Goal: Task Accomplishment & Management: Manage account settings

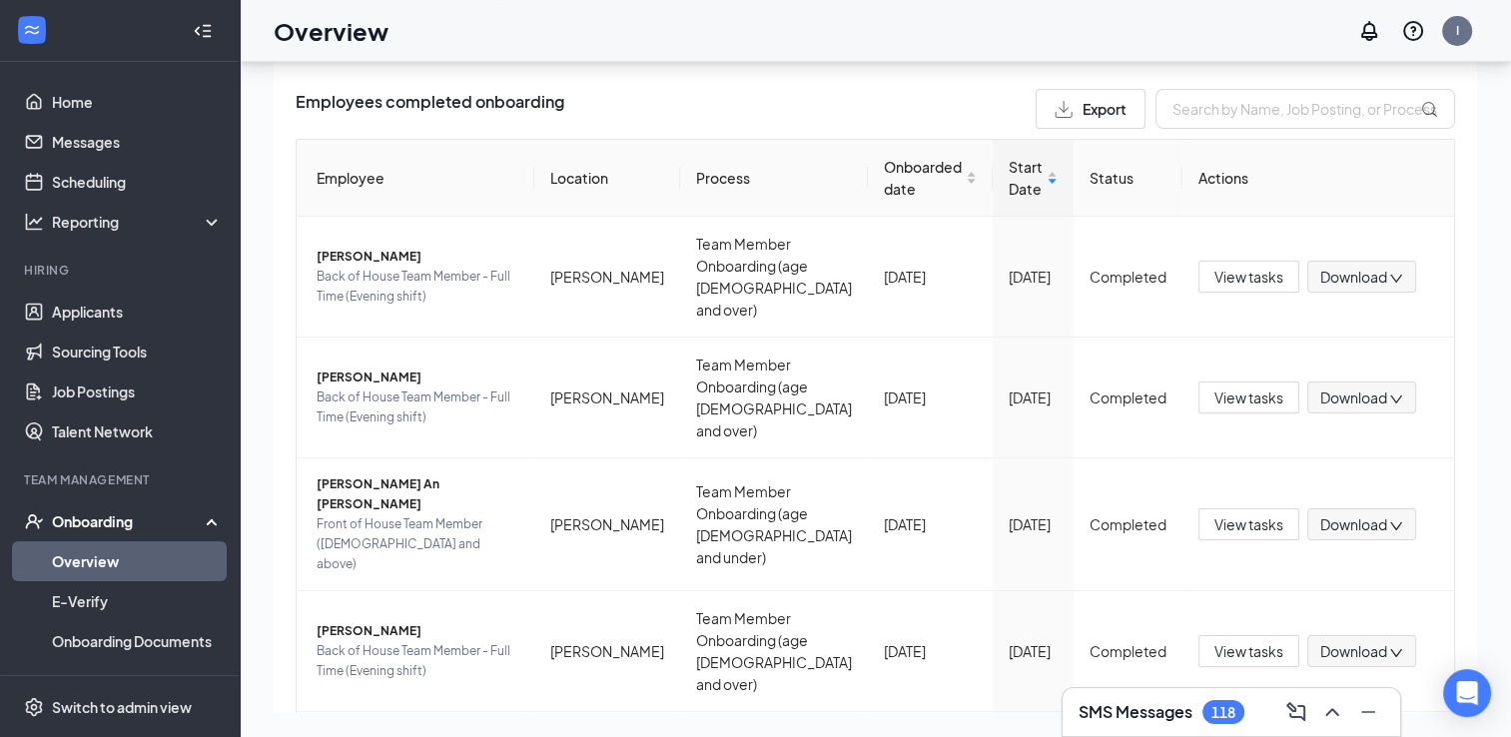
scroll to position [50, 0]
click at [1018, 178] on div "Start Date" at bounding box center [1032, 180] width 49 height 44
click at [887, 121] on div "Click to sort ascending" at bounding box center [891, 123] width 164 height 34
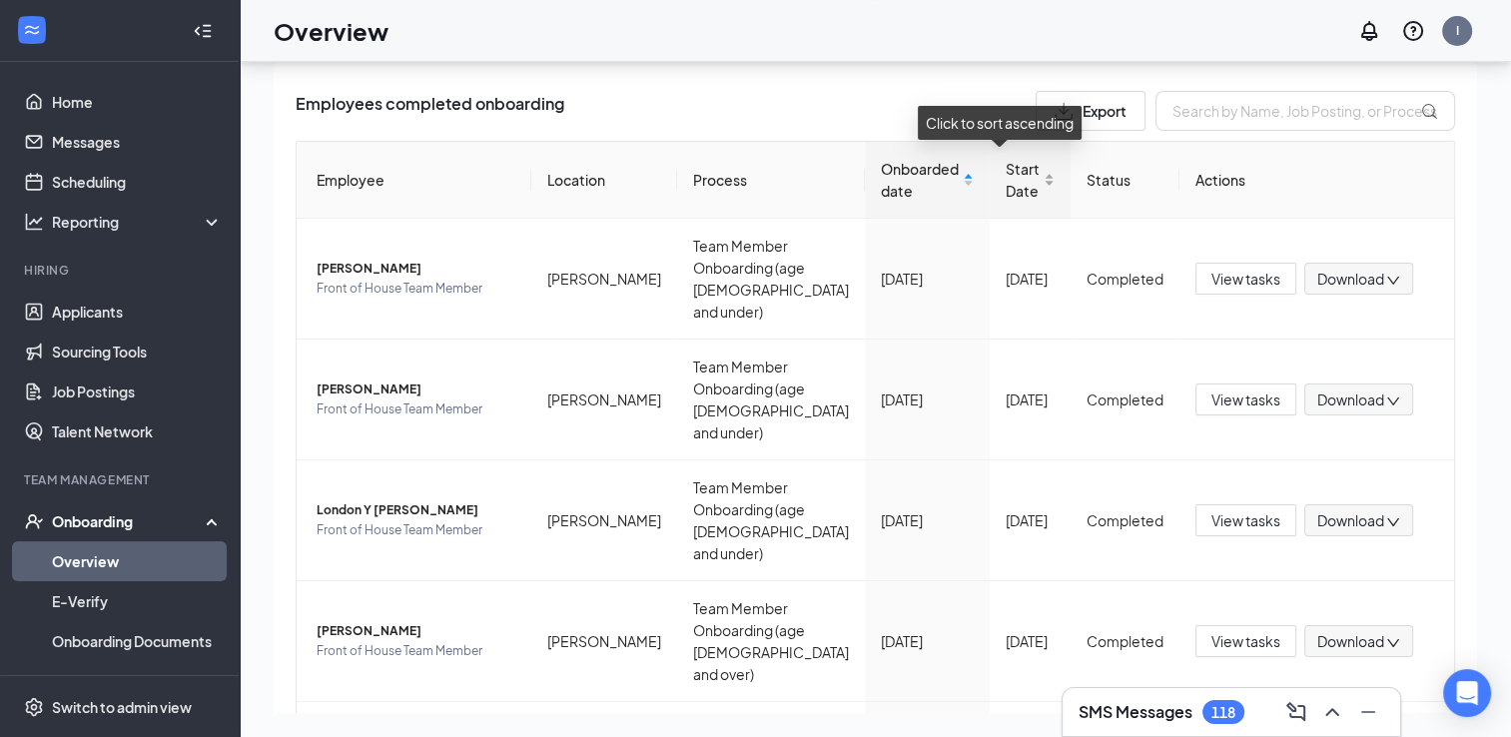
click at [1025, 180] on div "Start Date" at bounding box center [1029, 180] width 49 height 44
click at [940, 178] on div "Onboarded date" at bounding box center [927, 180] width 93 height 44
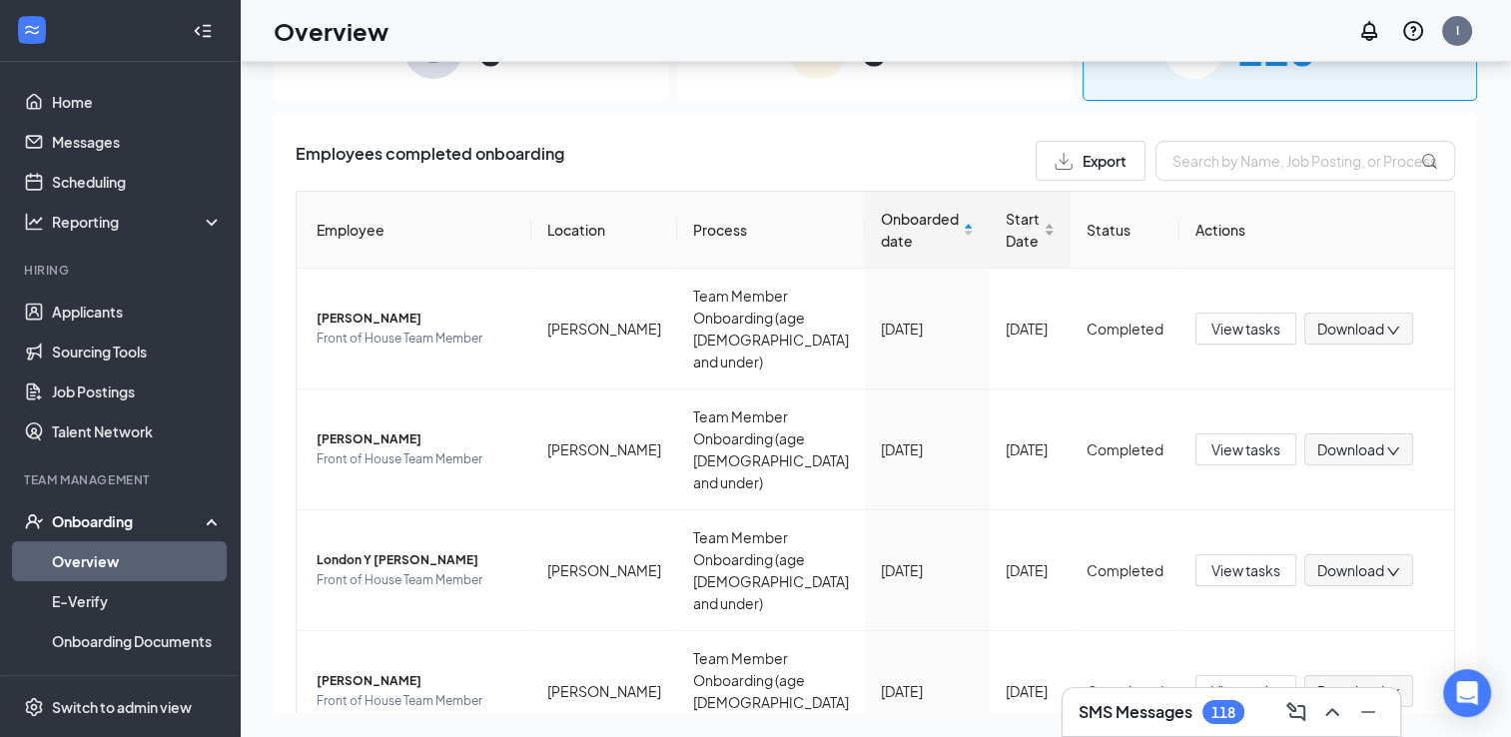
click at [1028, 236] on div "Start Date" at bounding box center [1029, 230] width 49 height 44
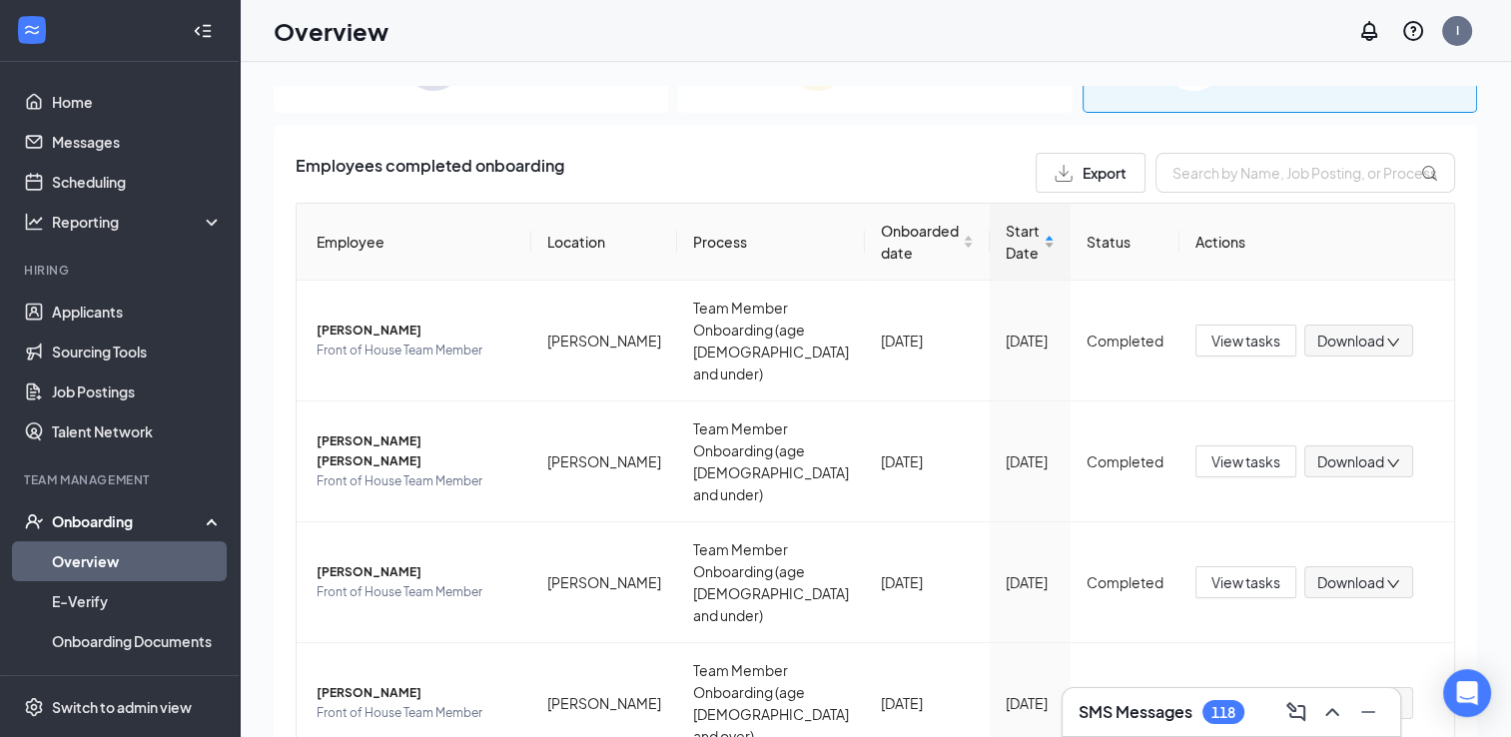
scroll to position [89, 0]
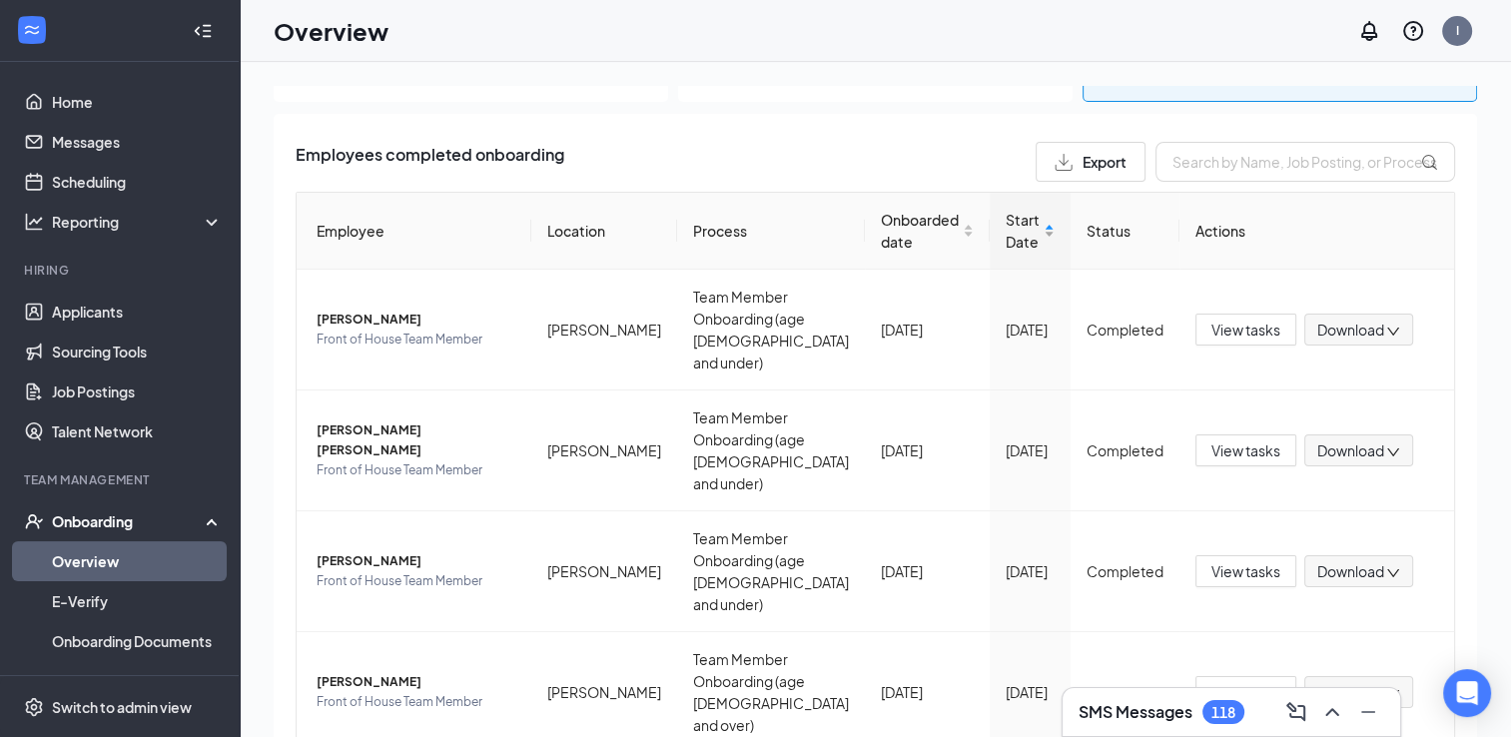
click at [1038, 242] on div "Start Date" at bounding box center [1029, 231] width 49 height 44
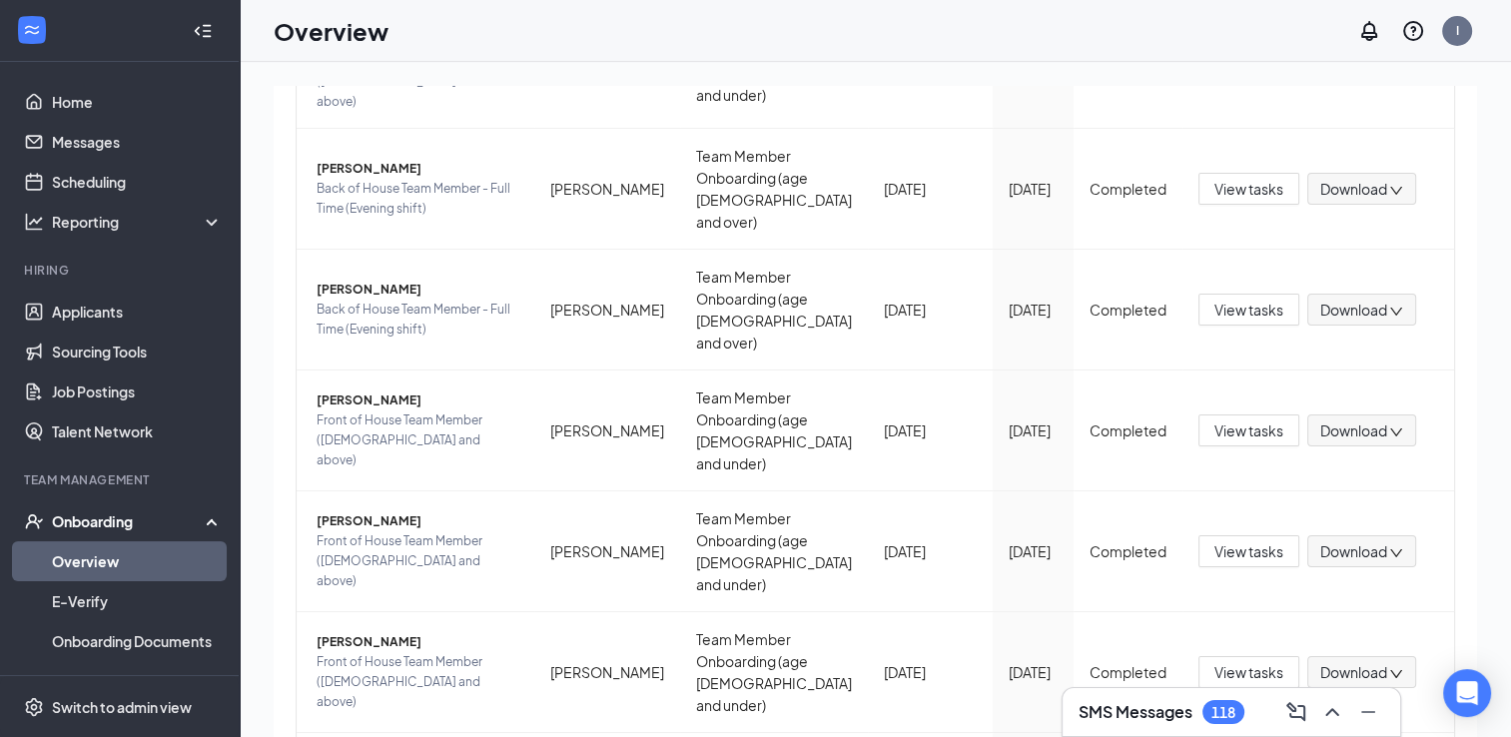
scroll to position [675, 0]
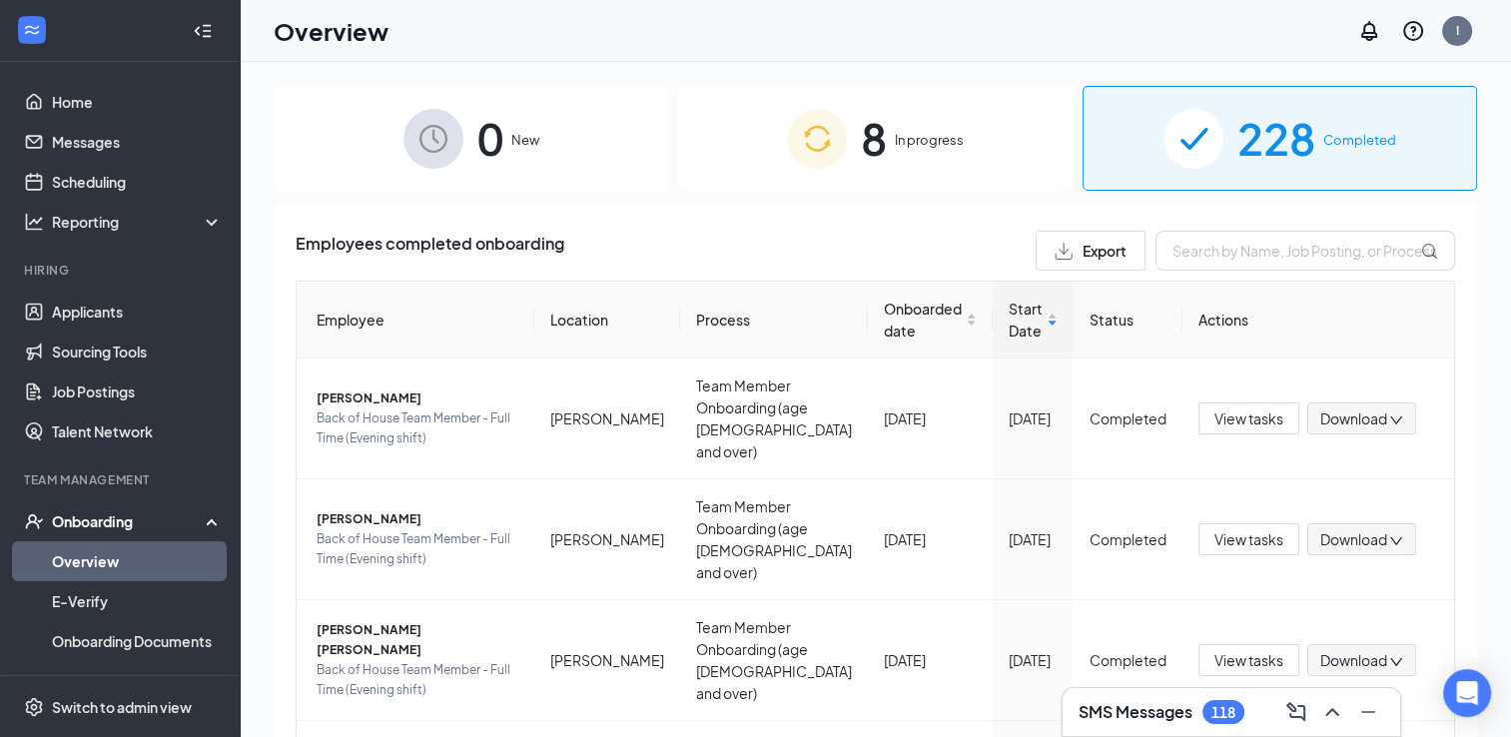
click at [1326, 132] on span "Completed" at bounding box center [1359, 140] width 73 height 20
click at [895, 152] on div "8 In progress" at bounding box center [875, 138] width 394 height 105
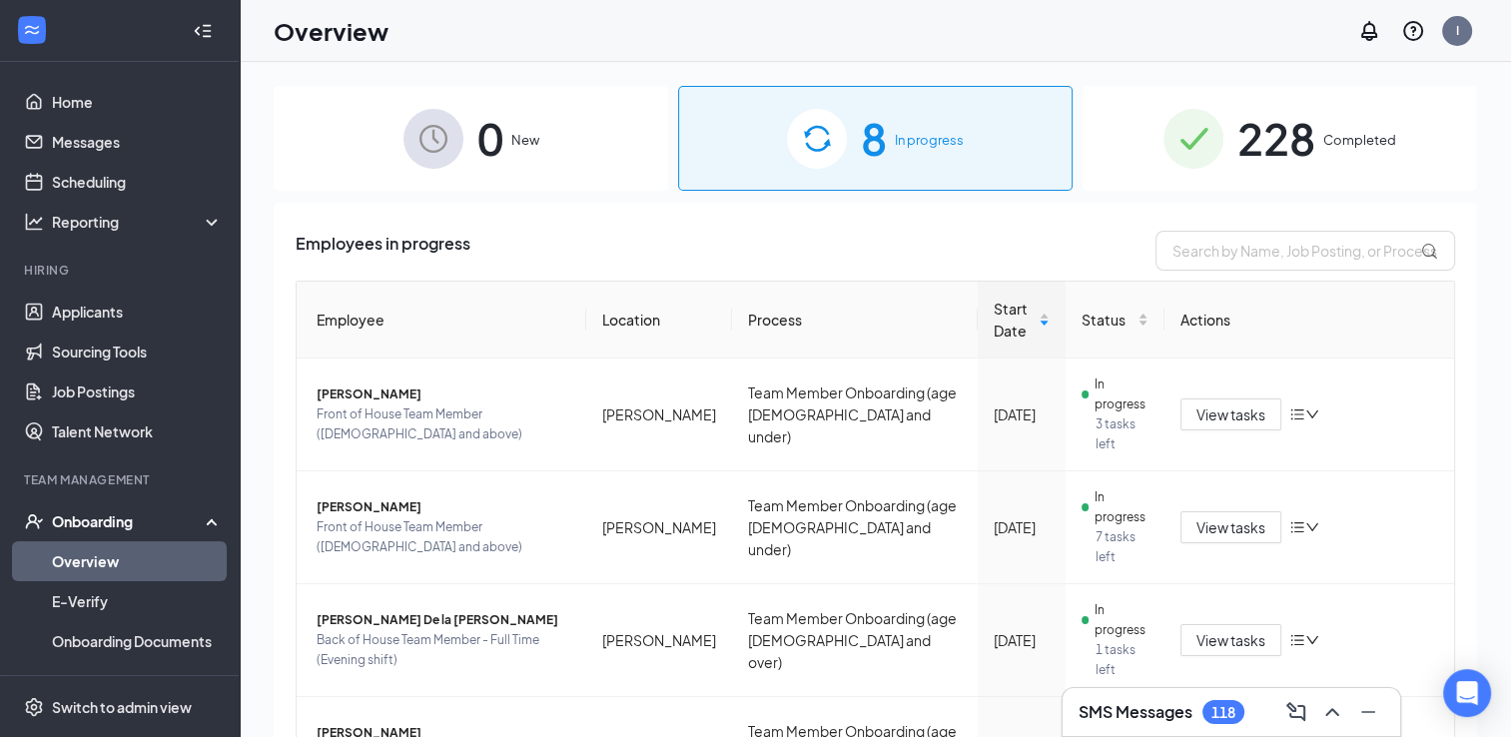
click at [1323, 144] on span "Completed" at bounding box center [1359, 140] width 73 height 20
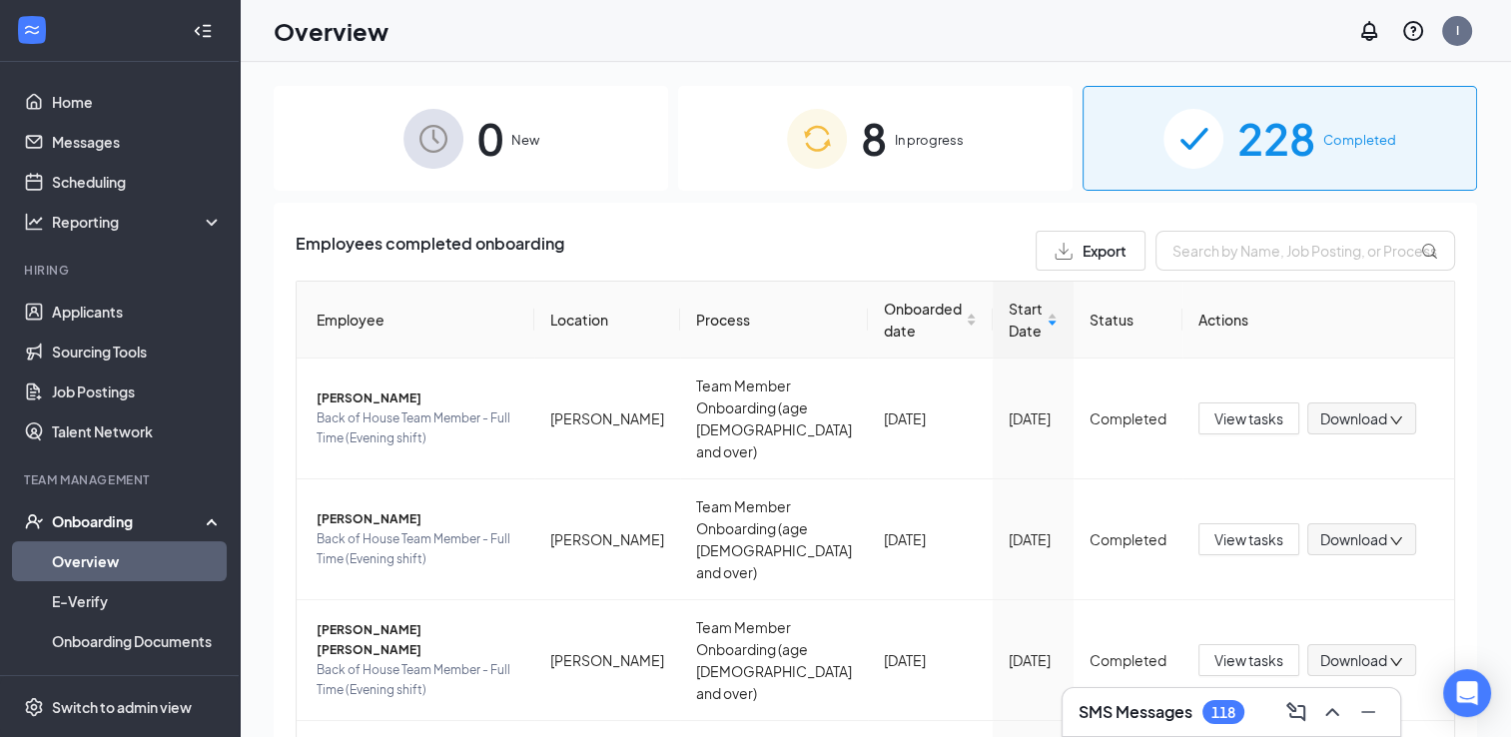
click at [928, 132] on span "In progress" at bounding box center [929, 140] width 69 height 20
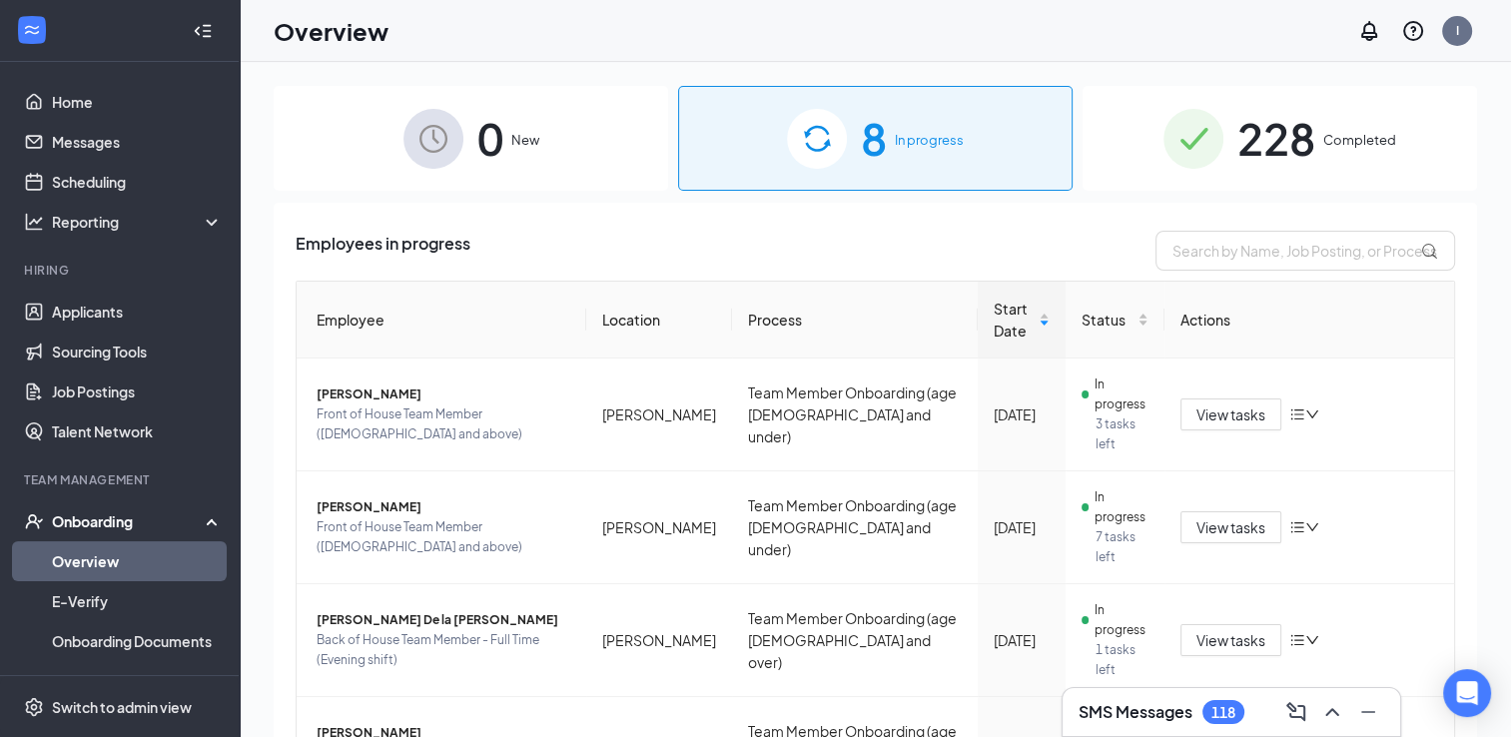
click at [1330, 146] on span "Completed" at bounding box center [1359, 140] width 73 height 20
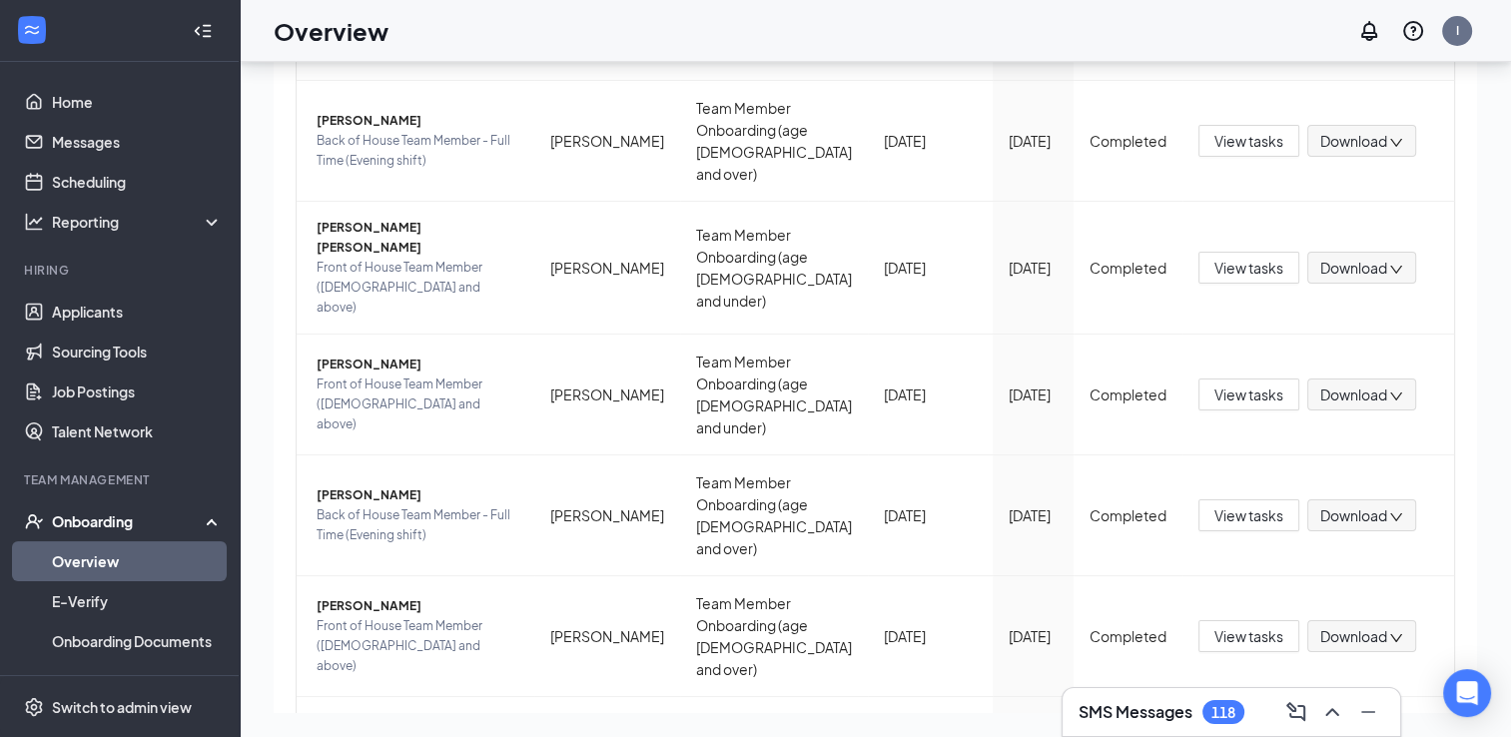
scroll to position [674, 0]
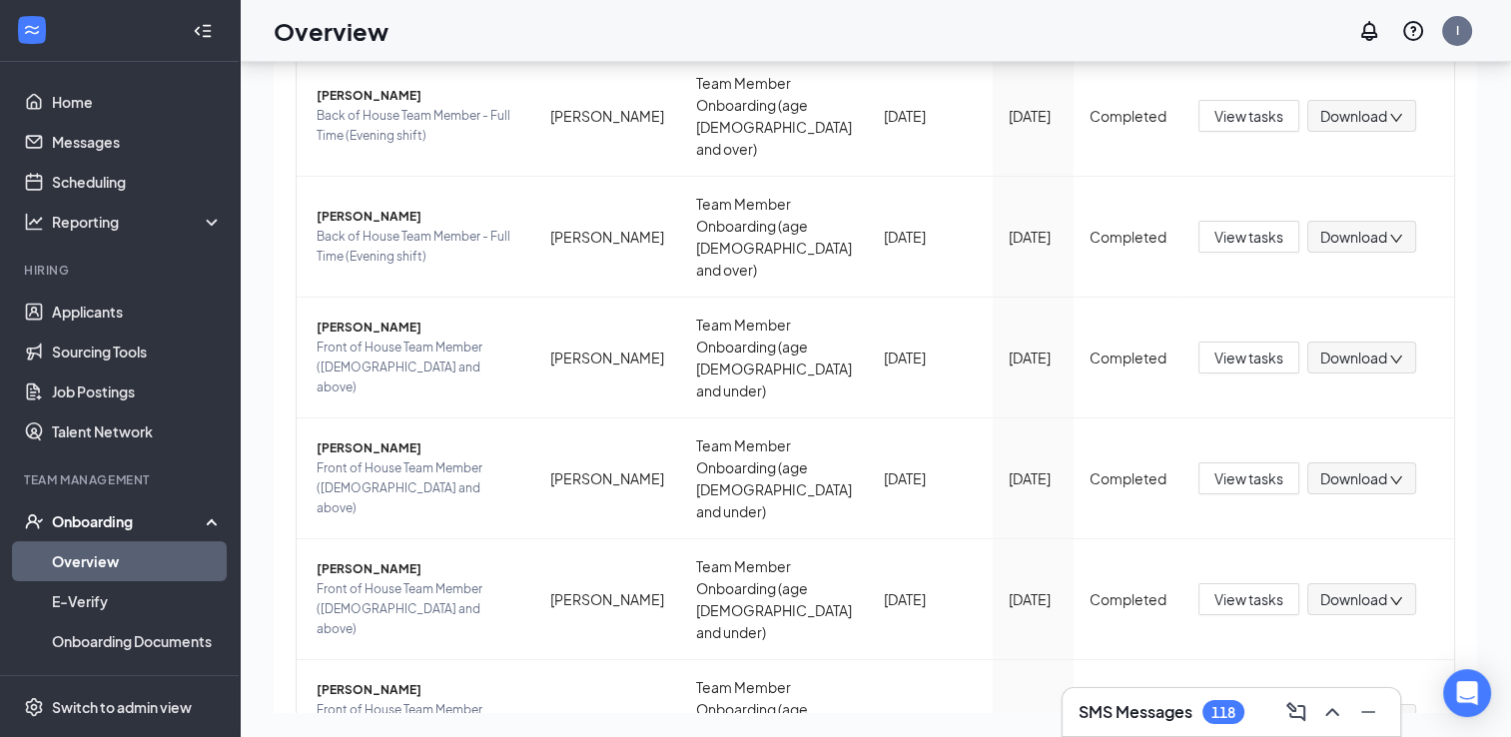
scroll to position [675, 0]
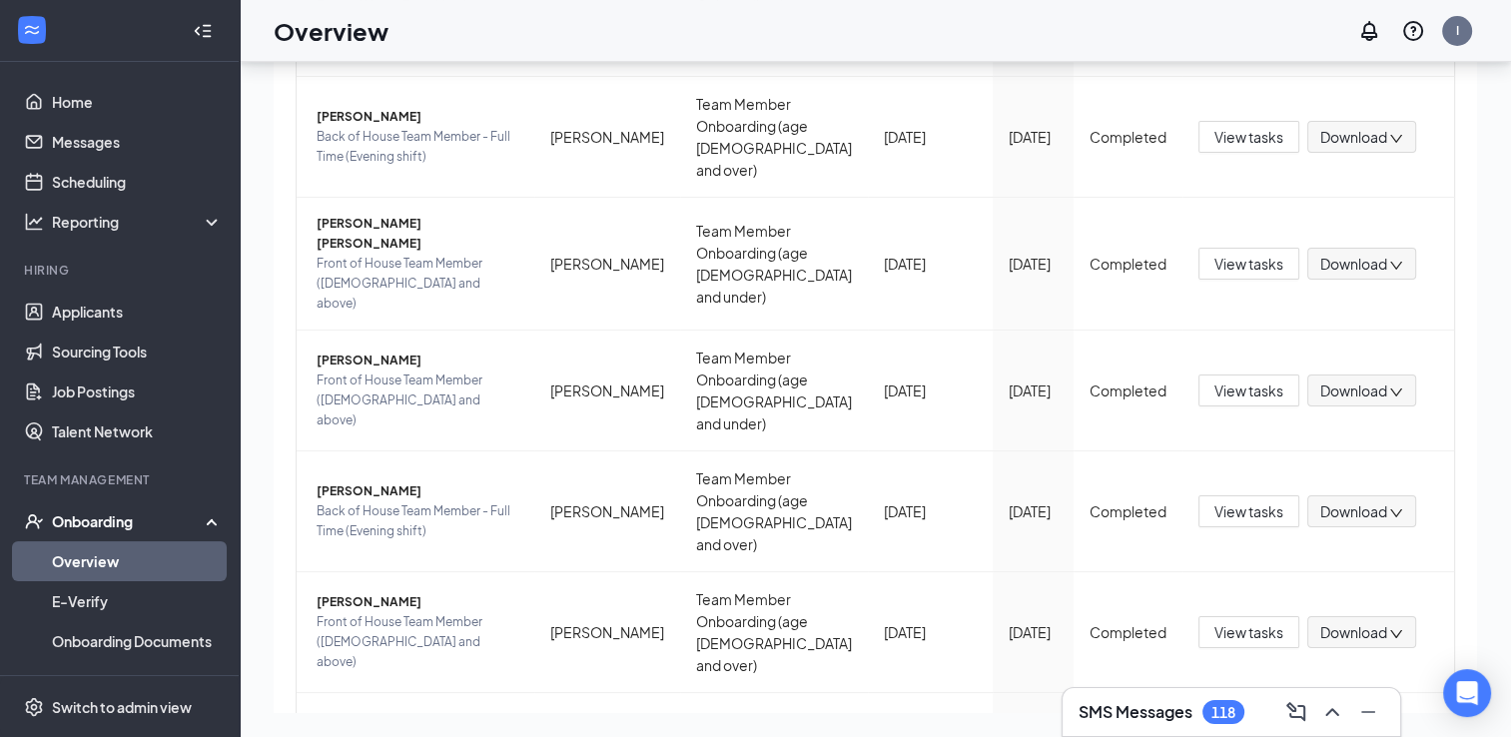
scroll to position [675, 0]
